Goal: Find specific page/section: Find specific page/section

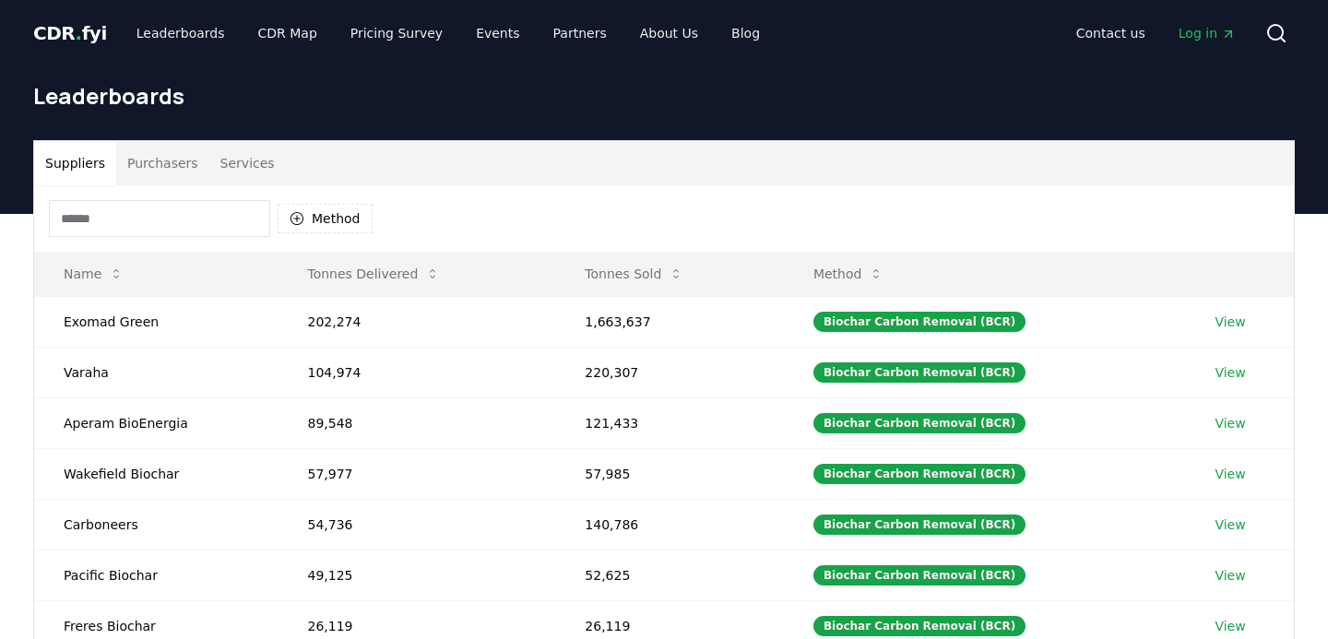
click at [159, 162] on button "Purchasers" at bounding box center [162, 163] width 93 height 44
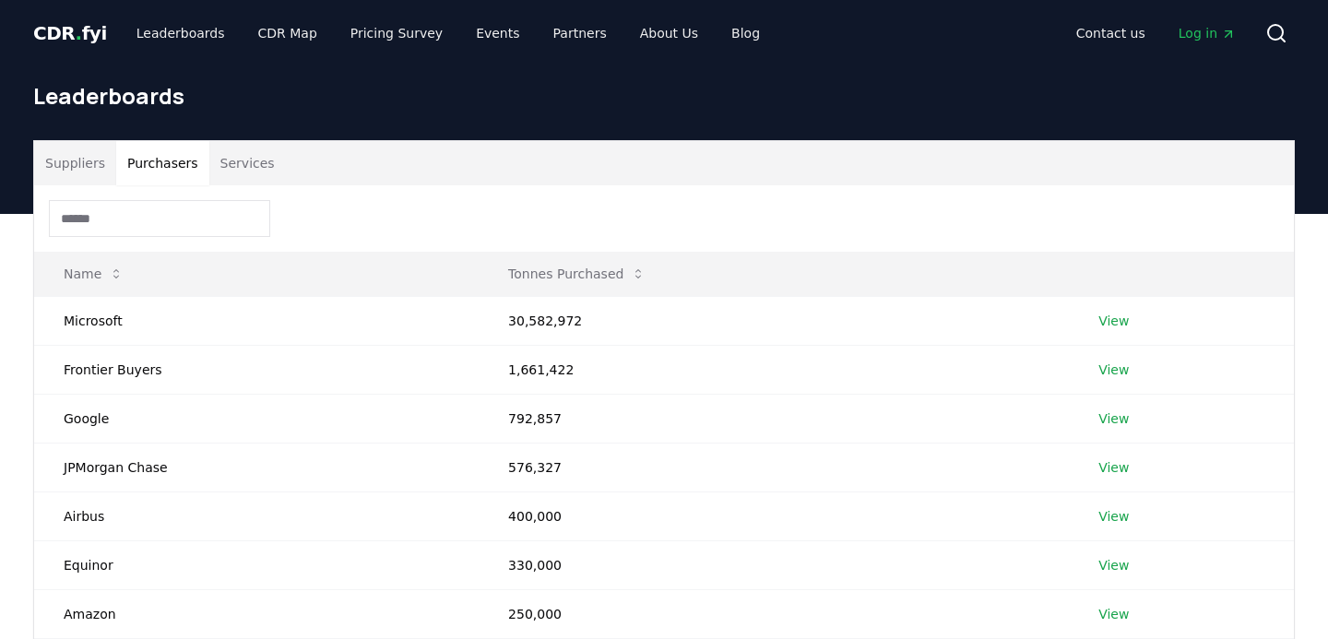
click at [80, 167] on button "Suppliers" at bounding box center [75, 163] width 82 height 44
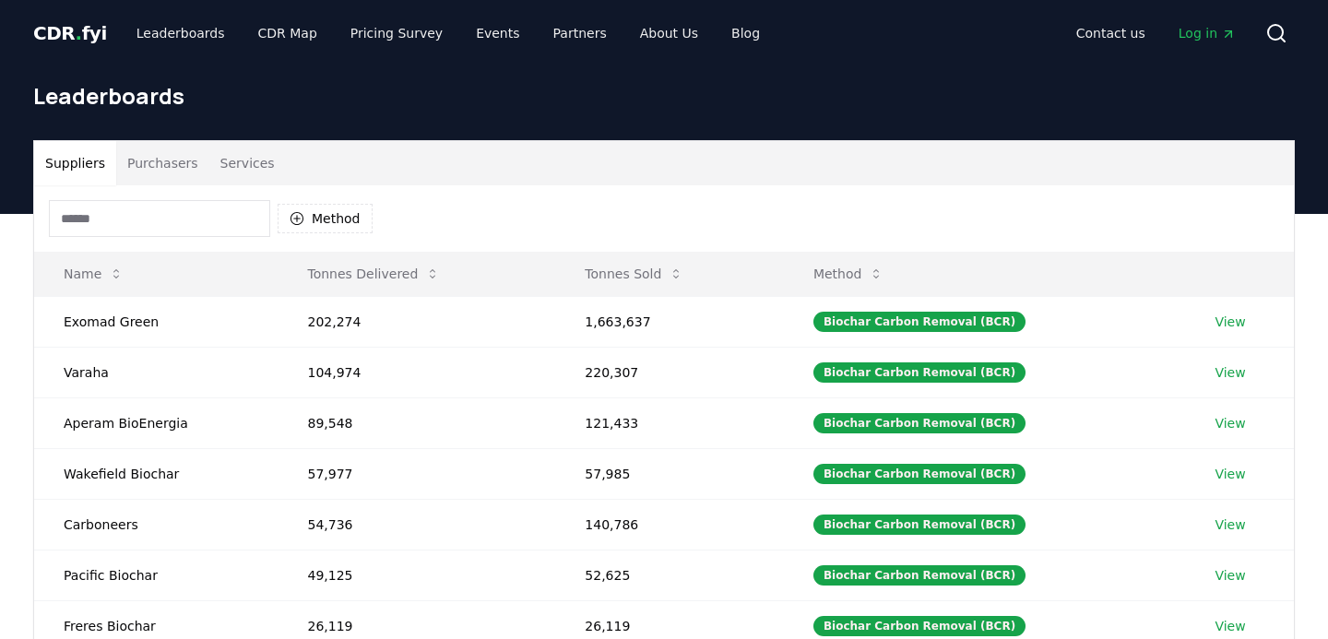
click at [84, 217] on input at bounding box center [159, 218] width 221 height 37
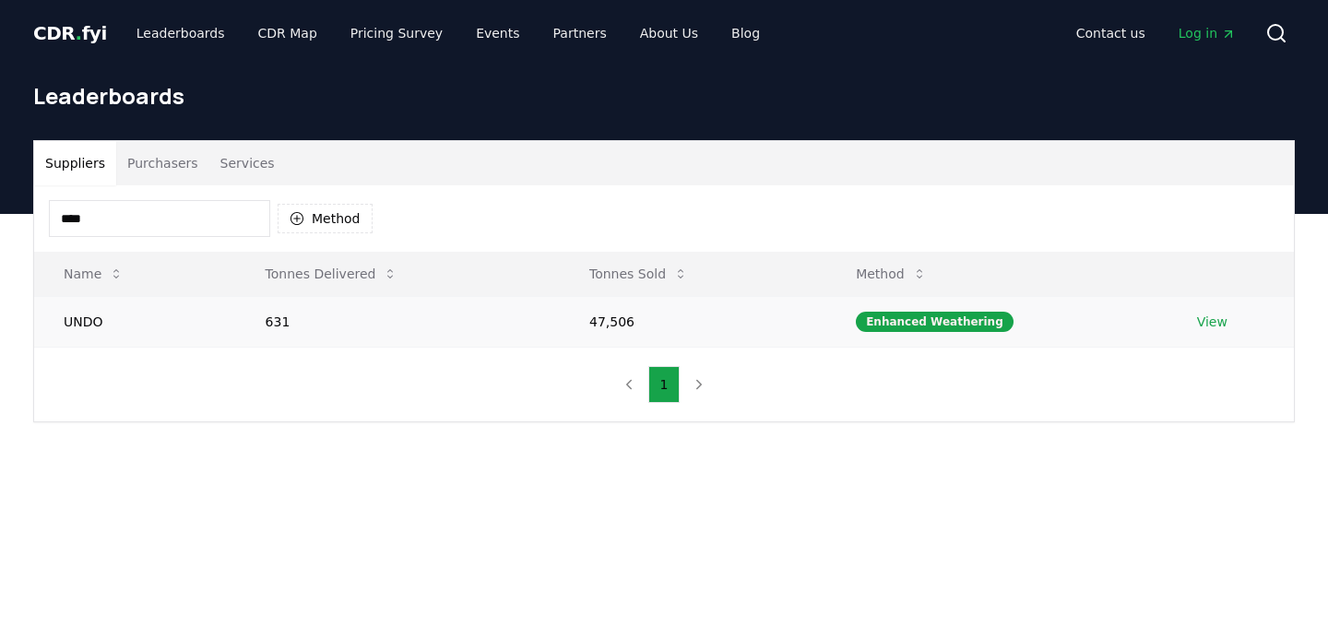
type input "****"
click at [119, 312] on td "UNDO" at bounding box center [135, 321] width 202 height 51
click at [1213, 317] on link "View" at bounding box center [1212, 322] width 30 height 18
